Goal: Communication & Community: Answer question/provide support

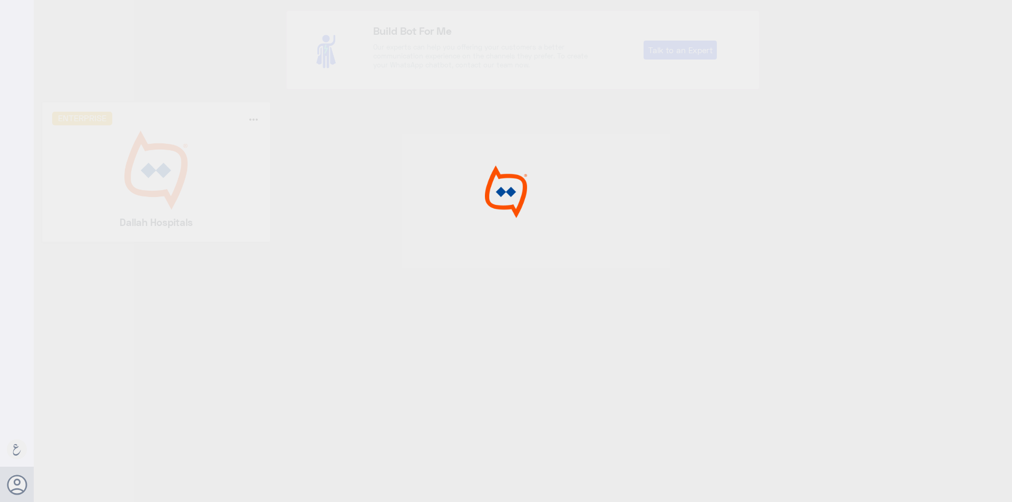
click at [134, 164] on img at bounding box center [156, 170] width 208 height 79
click at [134, 164] on div at bounding box center [506, 252] width 1012 height 505
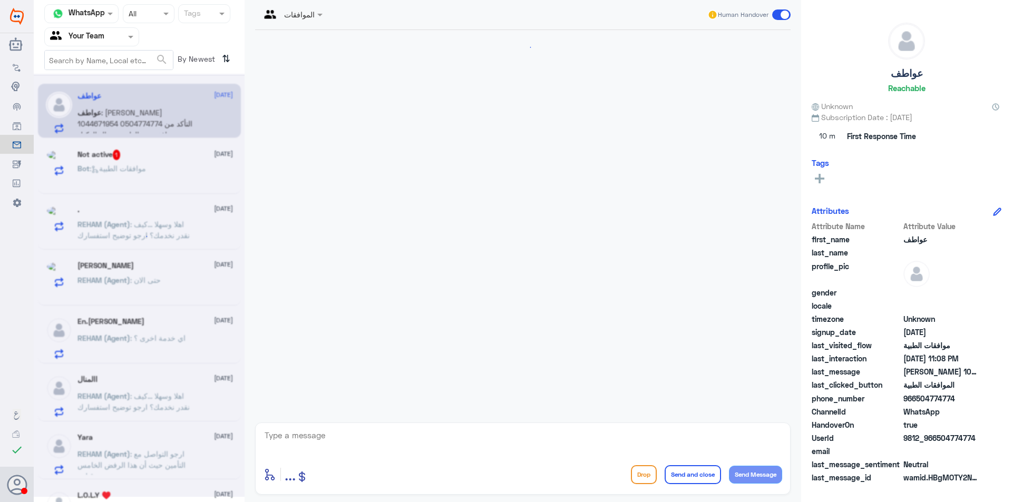
scroll to position [1226, 0]
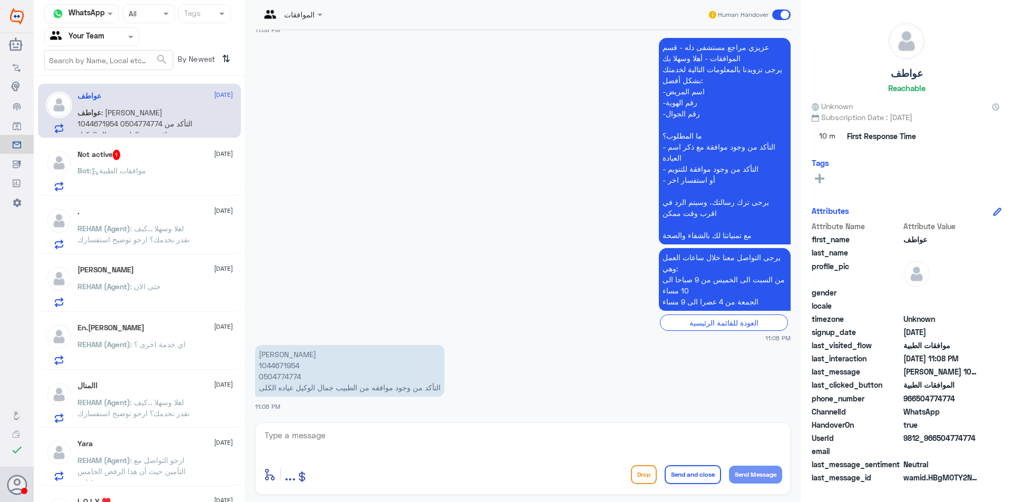
click at [152, 160] on div "Not active 1 [DATE]" at bounding box center [154, 155] width 155 height 11
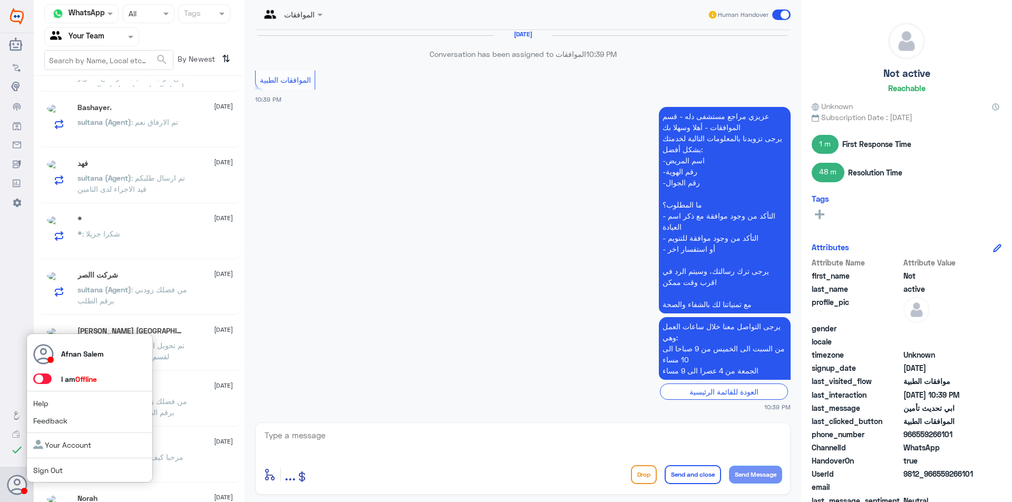
scroll to position [58, 0]
click at [81, 466] on span "Sign Out" at bounding box center [65, 470] width 65 height 11
click at [40, 471] on link "Sign Out" at bounding box center [48, 470] width 30 height 9
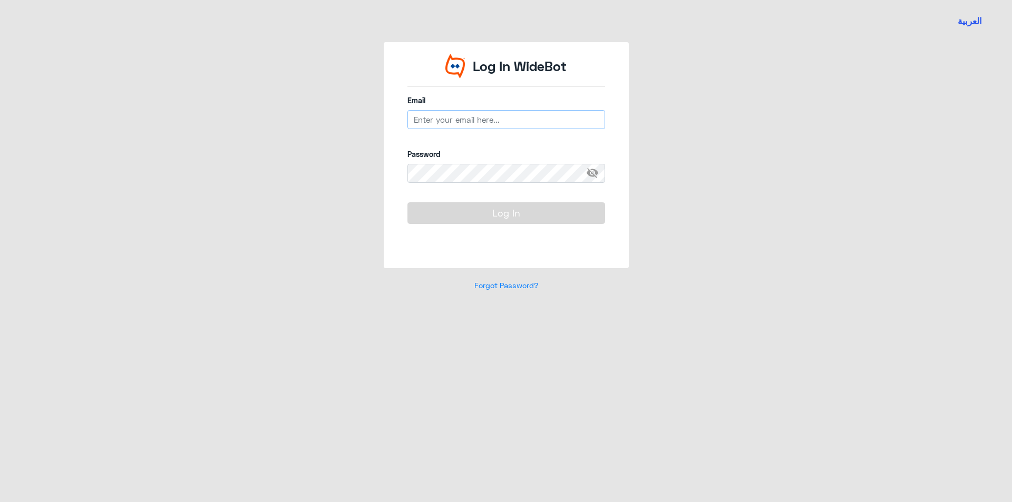
type input "[EMAIL_ADDRESS][DOMAIN_NAME]"
